Goal: Information Seeking & Learning: Learn about a topic

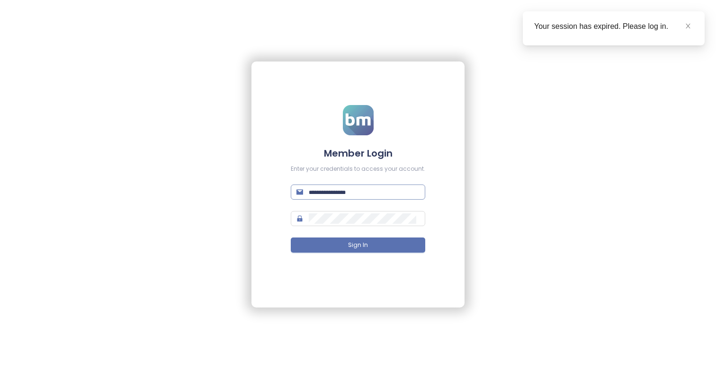
click at [323, 198] on span at bounding box center [358, 192] width 135 height 15
click at [332, 198] on span at bounding box center [358, 192] width 135 height 15
click at [331, 194] on input "text" at bounding box center [364, 192] width 111 height 10
type input "**********"
click at [291, 238] on button "Sign In" at bounding box center [358, 245] width 135 height 15
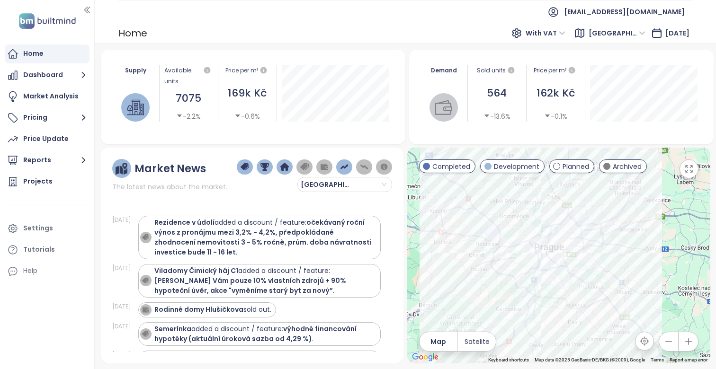
click at [691, 172] on icon "button" at bounding box center [689, 169] width 7 height 7
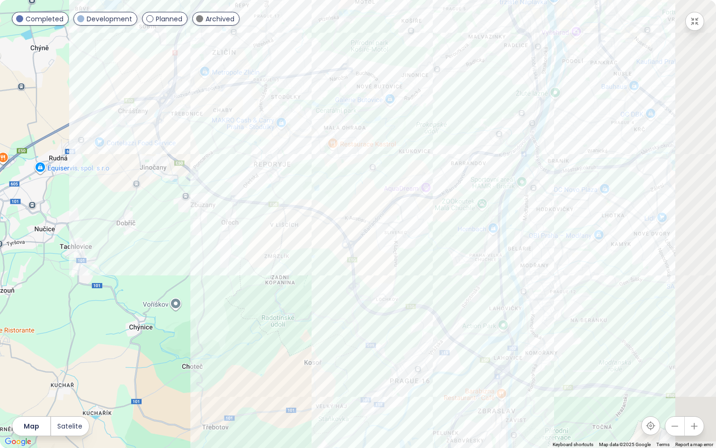
drag, startPoint x: 485, startPoint y: 208, endPoint x: 359, endPoint y: 221, distance: 126.6
click at [359, 221] on div at bounding box center [358, 224] width 716 height 448
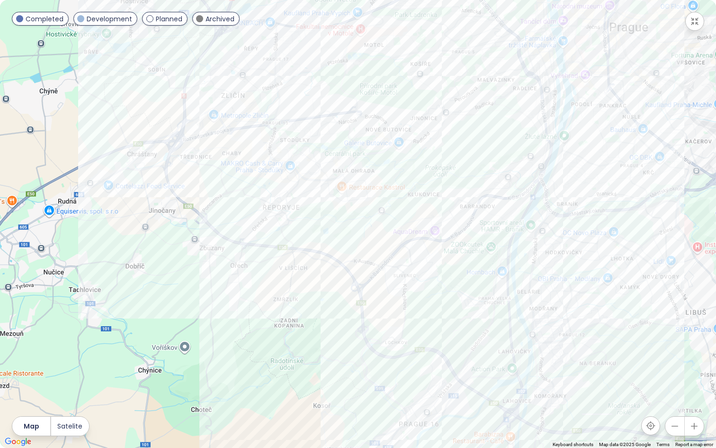
drag, startPoint x: 317, startPoint y: 181, endPoint x: 374, endPoint y: 364, distance: 191.0
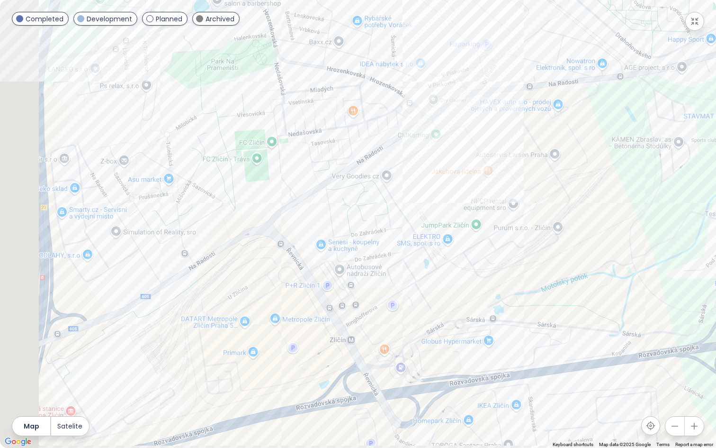
drag, startPoint x: 223, startPoint y: 250, endPoint x: 431, endPoint y: 208, distance: 212.2
click at [431, 208] on div at bounding box center [358, 224] width 716 height 448
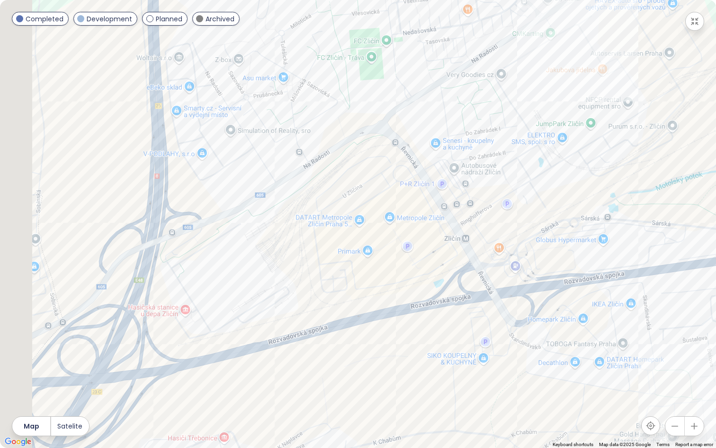
click at [417, 164] on div at bounding box center [358, 224] width 716 height 448
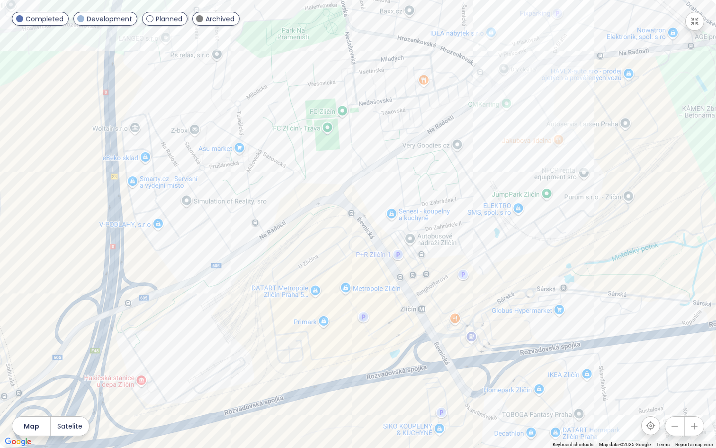
drag, startPoint x: 402, startPoint y: 223, endPoint x: 399, endPoint y: 229, distance: 6.6
click at [399, 229] on div at bounding box center [358, 224] width 716 height 448
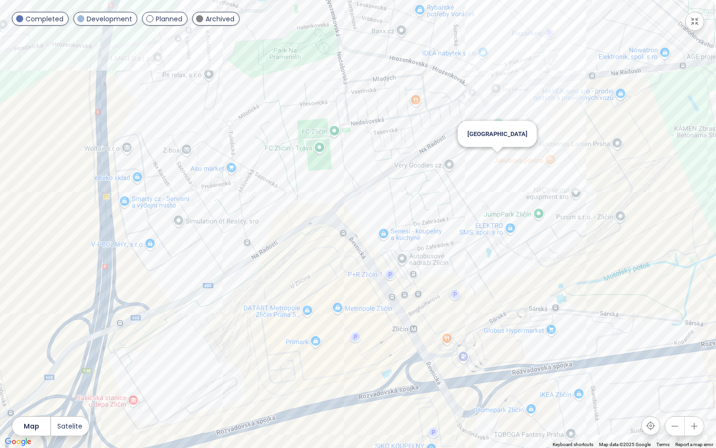
click at [498, 158] on div "[GEOGRAPHIC_DATA]" at bounding box center [358, 224] width 716 height 448
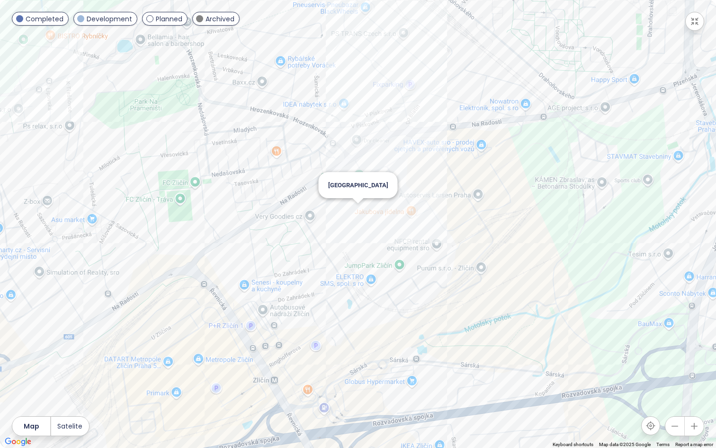
click at [358, 211] on div "[GEOGRAPHIC_DATA]" at bounding box center [358, 224] width 716 height 448
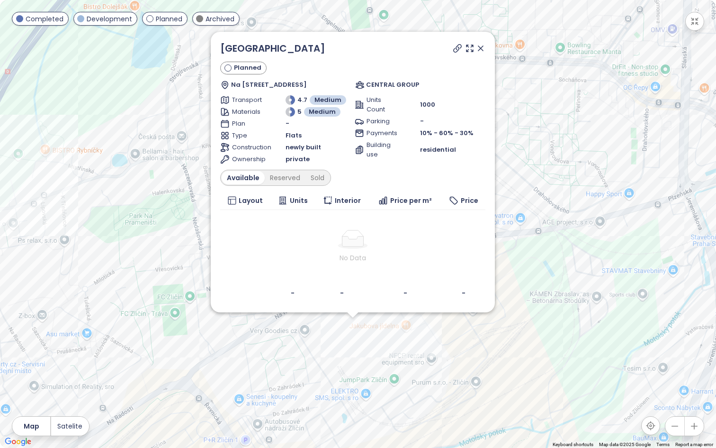
drag, startPoint x: 532, startPoint y: 114, endPoint x: 527, endPoint y: 235, distance: 120.9
click at [527, 235] on div "[GEOGRAPHIC_DATA] Planned [PERSON_NAME] 424/41, 155 21 [GEOGRAPHIC_DATA], Czech…" at bounding box center [358, 224] width 716 height 448
click at [289, 175] on div "Reserved" at bounding box center [285, 177] width 41 height 13
click at [310, 175] on div "Sold" at bounding box center [316, 177] width 24 height 13
click at [240, 175] on div "Available" at bounding box center [242, 177] width 40 height 13
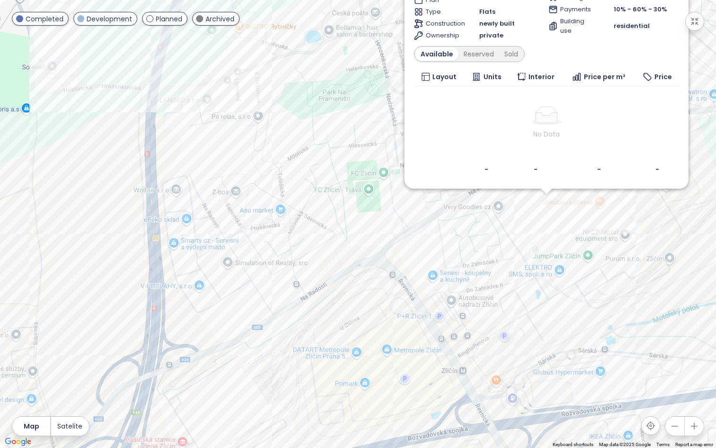
drag, startPoint x: 212, startPoint y: 238, endPoint x: 368, endPoint y: 182, distance: 166.1
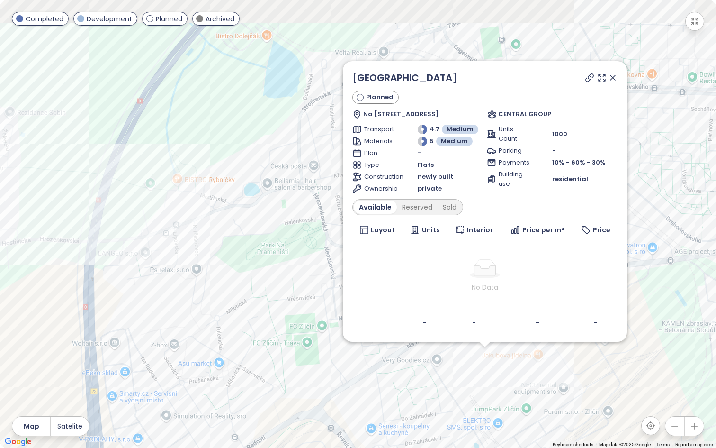
drag, startPoint x: 689, startPoint y: 167, endPoint x: 638, endPoint y: 231, distance: 82.2
click at [639, 259] on div "[GEOGRAPHIC_DATA] Planned [PERSON_NAME] 424/41, 155 21 [GEOGRAPHIC_DATA], Czech…" at bounding box center [358, 224] width 716 height 448
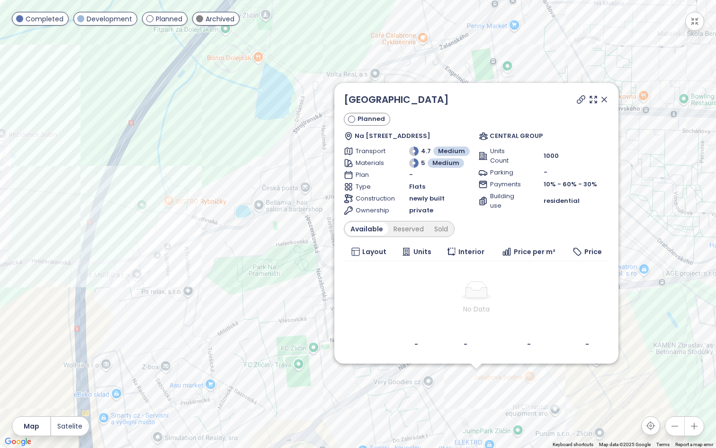
click at [604, 99] on icon at bounding box center [604, 99] width 5 height 5
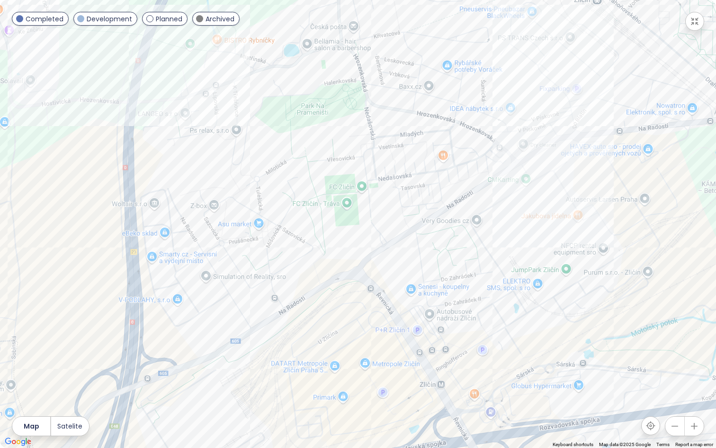
drag, startPoint x: 446, startPoint y: 272, endPoint x: 509, endPoint y: 79, distance: 203.1
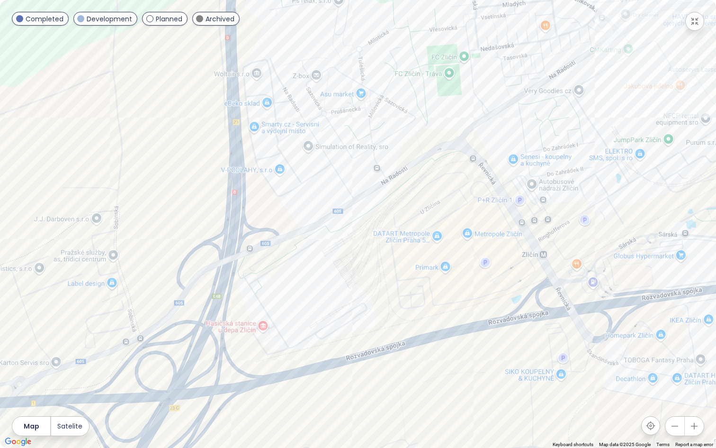
drag, startPoint x: 433, startPoint y: 212, endPoint x: 518, endPoint y: 108, distance: 134.0
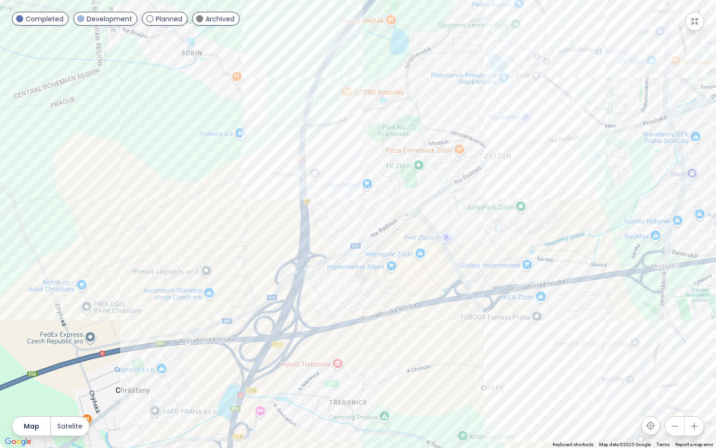
drag, startPoint x: 527, startPoint y: 159, endPoint x: 453, endPoint y: 200, distance: 84.6
click at [553, 329] on div "Byty Britská čtvrť XVIII" at bounding box center [358, 224] width 716 height 448
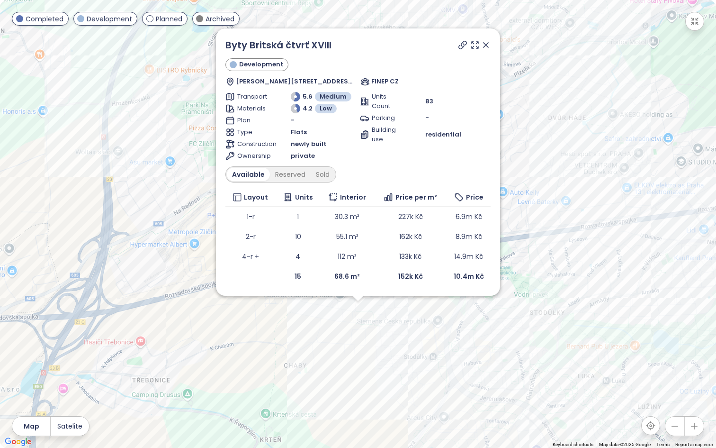
click at [367, 335] on div "Byty Britská čtvrť XVIII Development [PERSON_NAME][STREET_ADDRESS] FINEP CZ Tra…" at bounding box center [358, 224] width 716 height 448
click at [366, 301] on div "Byty Britská čtvrť XVIII Development [PERSON_NAME][STREET_ADDRESS] FINEP CZ Tra…" at bounding box center [358, 224] width 716 height 448
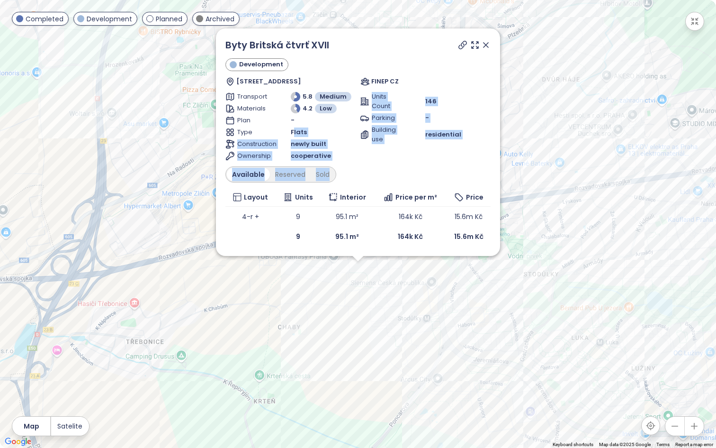
click at [353, 181] on div "Available Reserved Sold" at bounding box center [357, 174] width 265 height 16
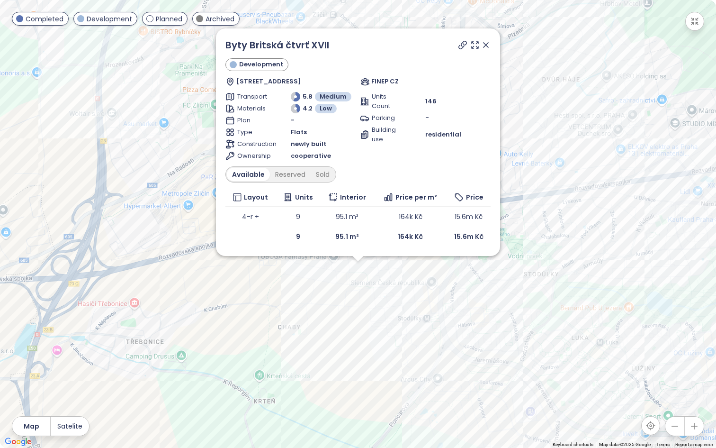
click at [489, 42] on icon at bounding box center [485, 44] width 9 height 9
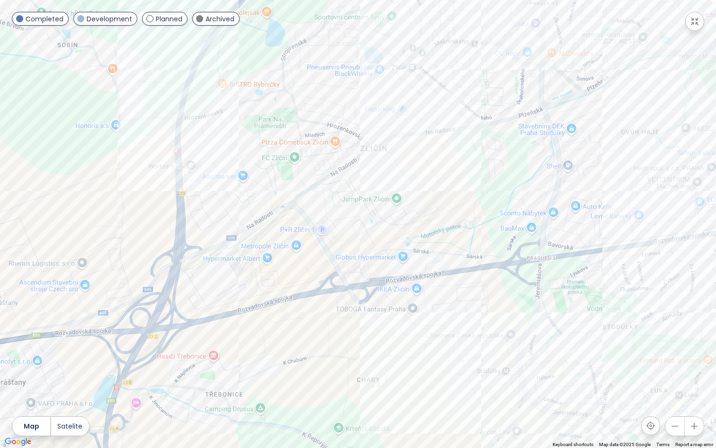
drag, startPoint x: 259, startPoint y: 145, endPoint x: 348, endPoint y: 200, distance: 104.2
click at [348, 200] on div at bounding box center [358, 224] width 716 height 448
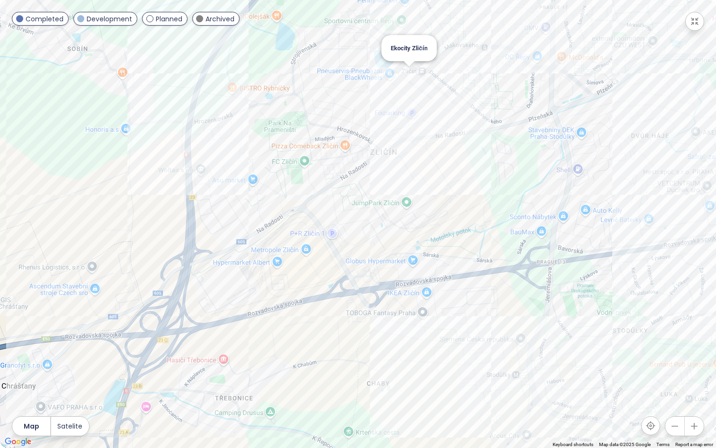
click at [409, 72] on div "Ekocity Zličín" at bounding box center [358, 224] width 716 height 448
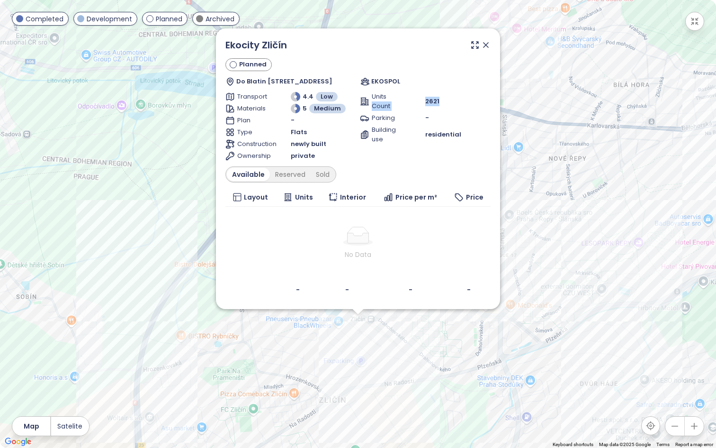
drag, startPoint x: 423, startPoint y: 99, endPoint x: 440, endPoint y: 100, distance: 16.1
click at [440, 100] on div "Units Count 2621" at bounding box center [425, 101] width 131 height 19
click at [440, 100] on div "2621" at bounding box center [457, 101] width 65 height 9
drag, startPoint x: 404, startPoint y: 80, endPoint x: 366, endPoint y: 80, distance: 38.8
click at [366, 80] on div "EKOSPOL" at bounding box center [425, 81] width 130 height 9
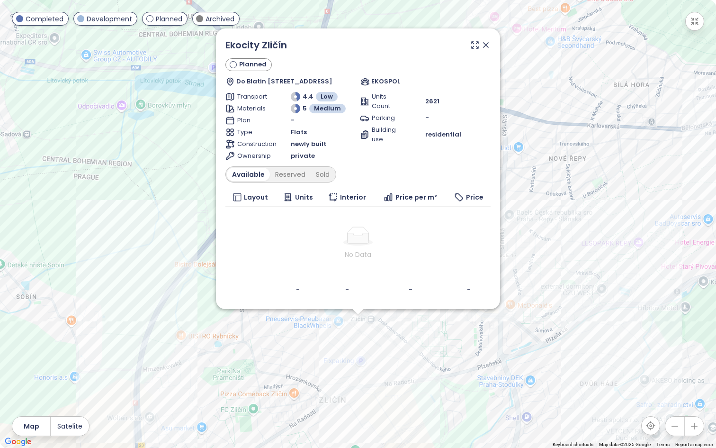
click at [488, 45] on icon at bounding box center [485, 44] width 9 height 9
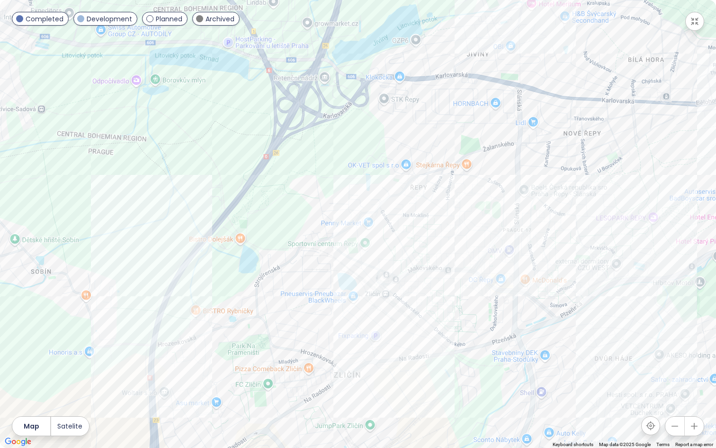
drag, startPoint x: 341, startPoint y: 230, endPoint x: 417, endPoint y: 105, distance: 146.5
click at [417, 105] on div at bounding box center [358, 224] width 716 height 448
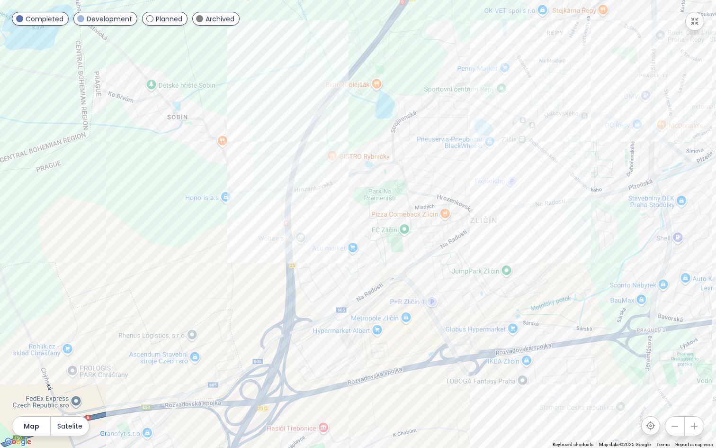
drag, startPoint x: 338, startPoint y: 266, endPoint x: 414, endPoint y: 208, distance: 95.4
click at [414, 208] on div at bounding box center [358, 224] width 716 height 448
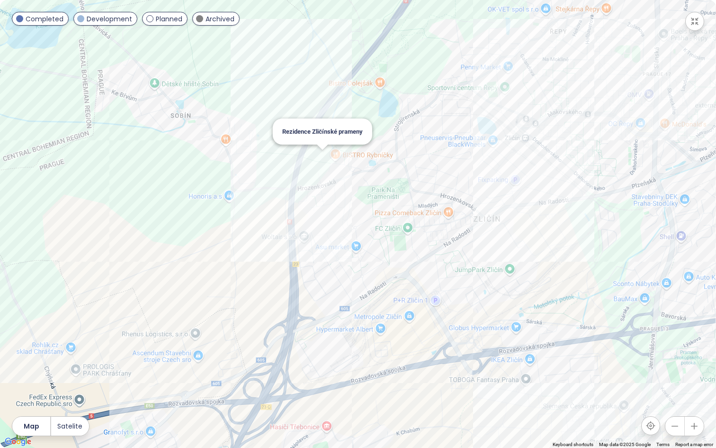
click at [321, 160] on div "Rezidence Zličínské prameny" at bounding box center [358, 224] width 716 height 448
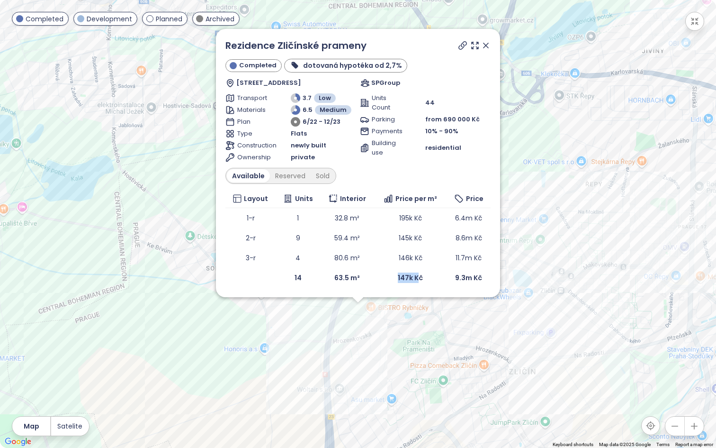
drag, startPoint x: 396, startPoint y: 276, endPoint x: 420, endPoint y: 278, distance: 23.3
click at [420, 278] on td "147k Kč" at bounding box center [410, 278] width 72 height 20
click at [485, 43] on icon at bounding box center [485, 45] width 9 height 9
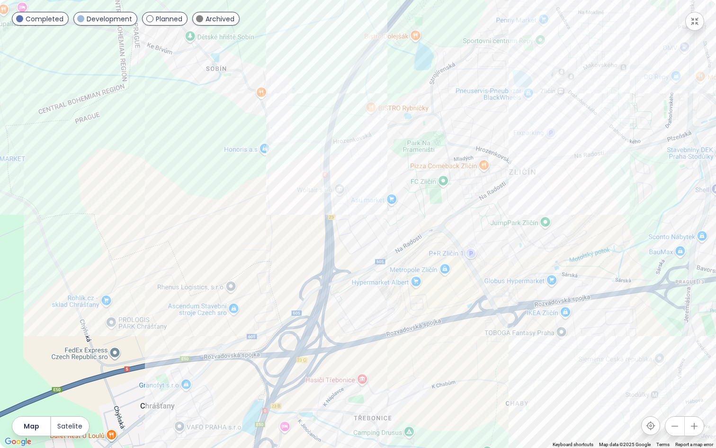
drag, startPoint x: 433, startPoint y: 203, endPoint x: 433, endPoint y: 27, distance: 175.7
click at [433, 27] on div at bounding box center [358, 224] width 716 height 448
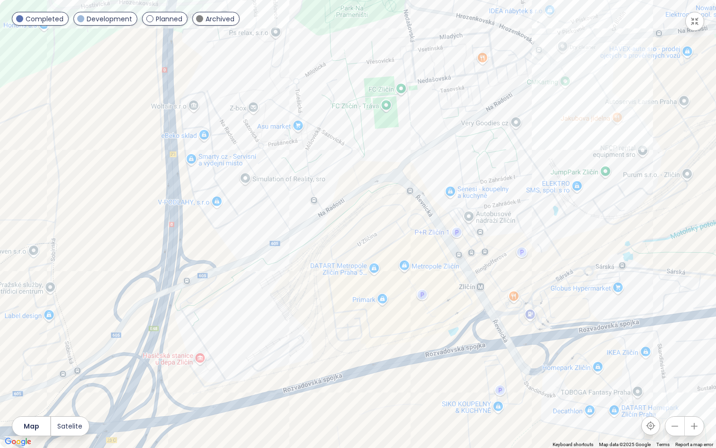
drag, startPoint x: 427, startPoint y: 239, endPoint x: 426, endPoint y: 322, distance: 82.4
click at [426, 322] on div at bounding box center [358, 224] width 716 height 448
